Goal: Task Accomplishment & Management: Complete application form

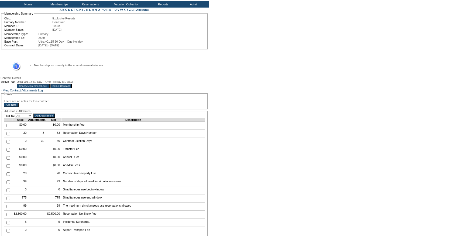
scroll to position [20, 0]
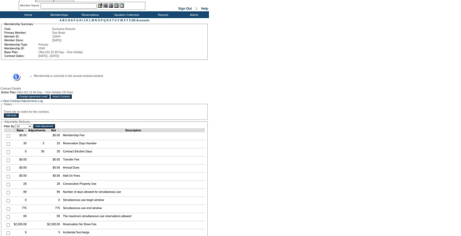
click at [8, 146] on input "checkbox" at bounding box center [8, 144] width 4 height 4
checkbox input "true"
click at [55, 128] on input "Add Adjustment" at bounding box center [44, 126] width 22 height 4
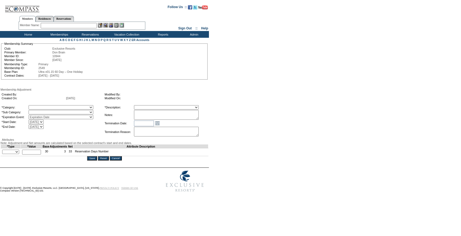
click at [193, 114] on textarea at bounding box center [166, 115] width 65 height 10
paste textarea "Per Josh Wilensky's case 8/27/25 and Pete/Natalie approval, rolling 5 days from…"
drag, startPoint x: 209, startPoint y: 119, endPoint x: 236, endPoint y: 137, distance: 32.3
click at [236, 137] on form "Follow Us ::" at bounding box center [230, 97] width 460 height 193
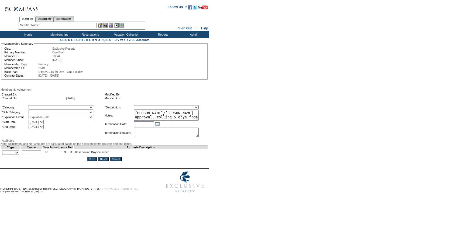
scroll to position [0, 0]
drag, startPoint x: 207, startPoint y: 119, endPoint x: 232, endPoint y: 139, distance: 31.6
click at [232, 139] on form "Follow Us ::" at bounding box center [230, 98] width 460 height 194
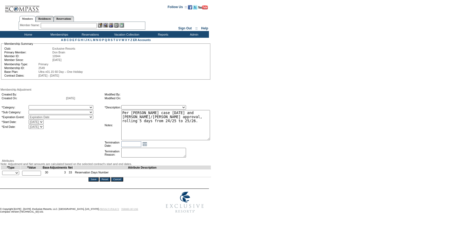
drag, startPoint x: 168, startPoint y: 113, endPoint x: 143, endPoint y: 115, distance: 25.4
click at [143, 115] on textarea "Per Josh Wilensky's case 8/27/25 and Pete/Natalie approval, rolling 5 days from…" at bounding box center [165, 125] width 89 height 30
click at [188, 122] on textarea "Per Lorenzo Carriedo's case 8/27/25 and Pete/Natalie approval, rolling 5 days f…" at bounding box center [165, 125] width 89 height 30
click at [196, 115] on textarea "Per Lorenzo Carriedo's case 8/27/25 and Pete/Natalie approval, rolling 5 days f…" at bounding box center [165, 125] width 89 height 30
click at [180, 130] on textarea "Per Lorenzo Carriedo's case 9/2/25 and Pete/Natalie approval, rolling 5 days fr…" at bounding box center [165, 125] width 89 height 30
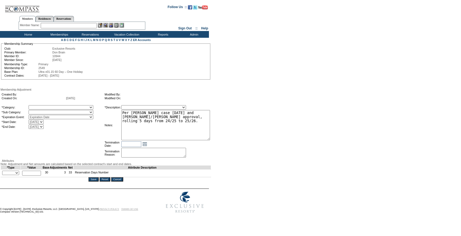
click at [196, 117] on textarea "Per Lorenzo Carriedo's case 9/2/25 and Pete/Natalie approval, rolling 5 days fr…" at bounding box center [165, 125] width 89 height 30
type textarea "Per Lorenzo Carriedo's case 9/2/25 and Pete/Natalie approval, rolling 10 days f…"
click at [166, 110] on select "Membership/Transfer Fee Adjustment Membership Fee Adjustment Add-On Fee Adjustm…" at bounding box center [153, 107] width 65 height 4
select select "275"
click at [125, 106] on select "Membership/Transfer Fee Adjustment Membership Fee Adjustment Add-On Fee Adjustm…" at bounding box center [153, 107] width 65 height 4
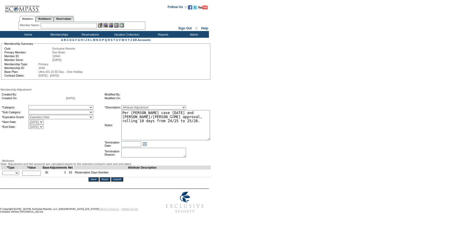
click at [69, 107] on select "A La Carte Days Contract Election Days Converted Days Coronavirus Other Referra…" at bounding box center [61, 107] width 65 height 4
select select "781"
click at [40, 106] on select "A La Carte Days Contract Election Days Converted Days Coronavirus Other Referra…" at bounding box center [61, 107] width 65 height 4
click at [58, 113] on select at bounding box center [61, 112] width 65 height 4
